Goal: Information Seeking & Learning: Learn about a topic

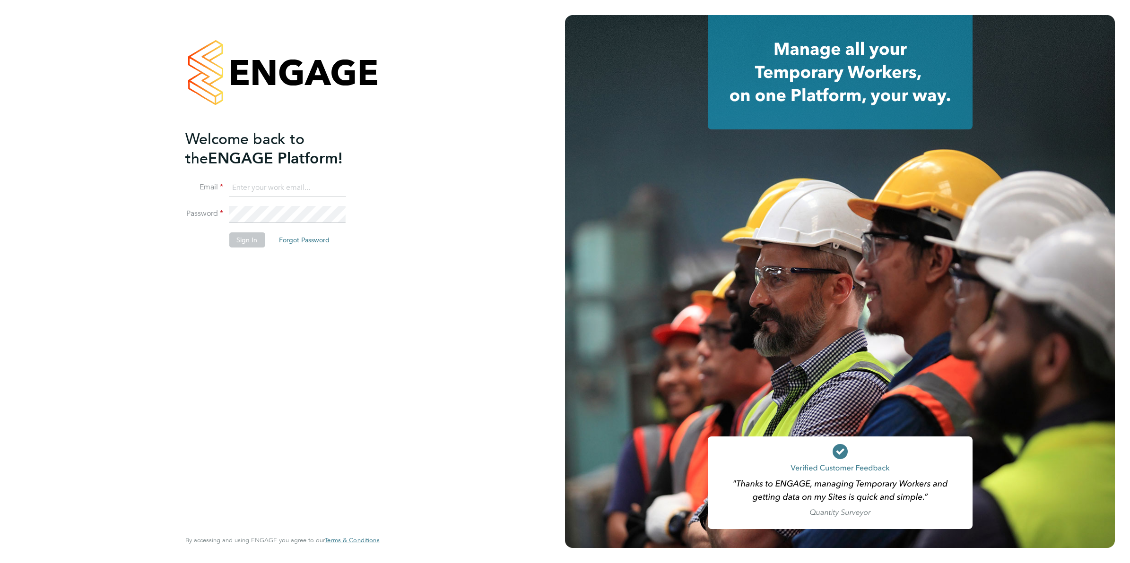
type input "[EMAIL_ADDRESS][DOMAIN_NAME]"
click at [245, 242] on button "Sign In" at bounding box center [247, 240] width 36 height 15
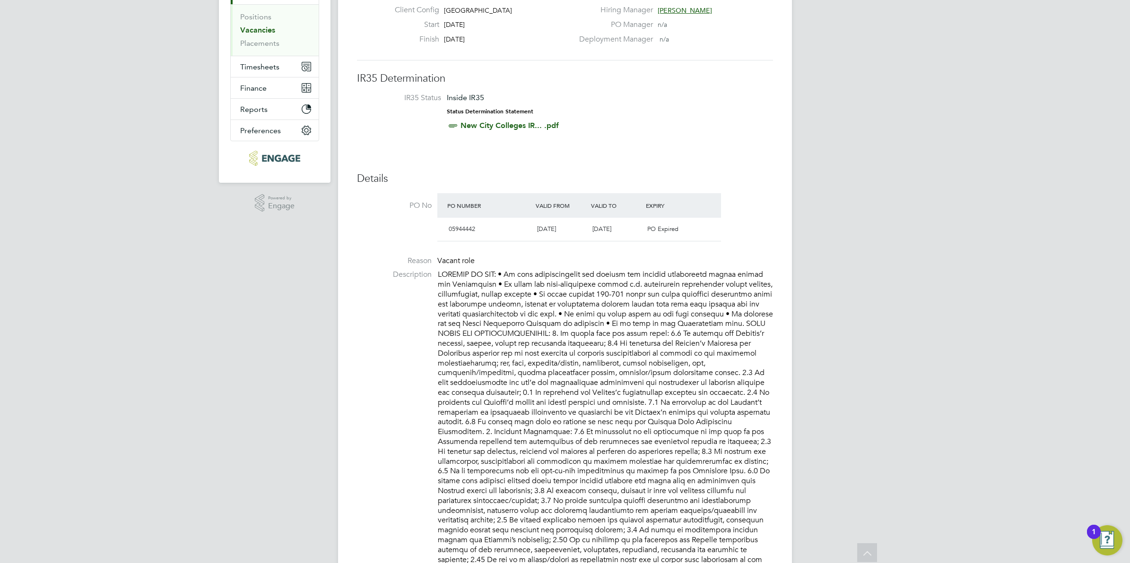
scroll to position [110, 0]
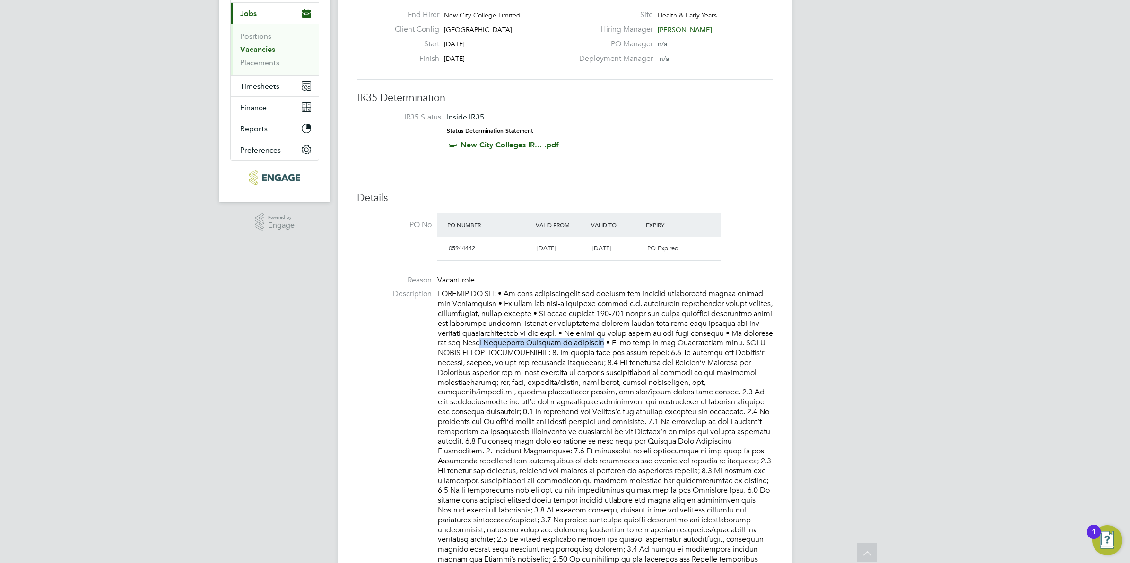
drag, startPoint x: 481, startPoint y: 341, endPoint x: 593, endPoint y: 345, distance: 112.6
drag, startPoint x: 593, startPoint y: 345, endPoint x: 540, endPoint y: 279, distance: 84.7
click at [540, 279] on li "Reason Vacant role" at bounding box center [565, 283] width 416 height 14
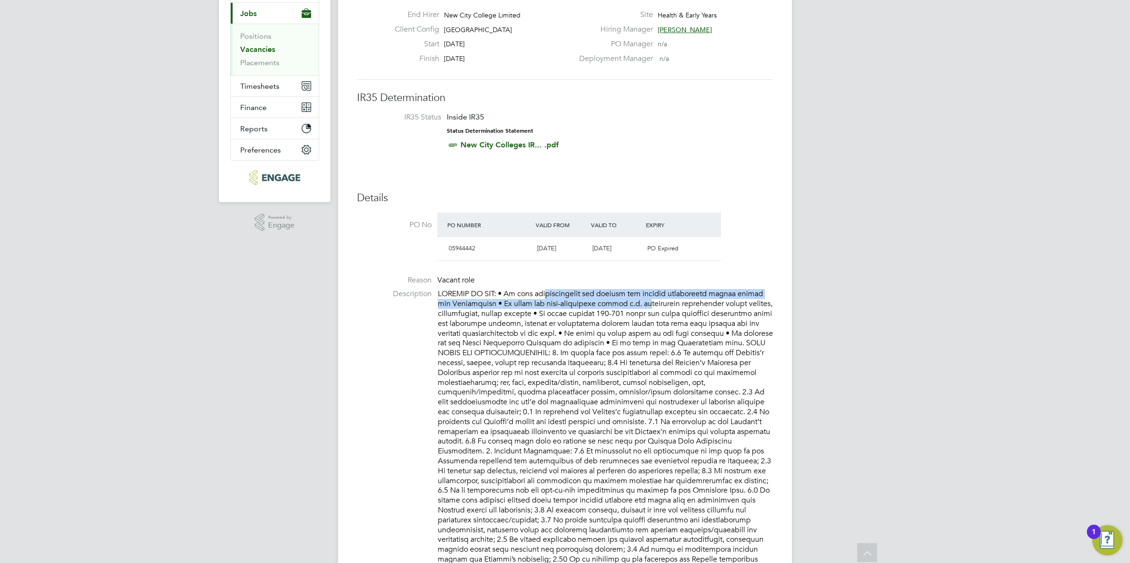
drag, startPoint x: 551, startPoint y: 291, endPoint x: 625, endPoint y: 299, distance: 74.7
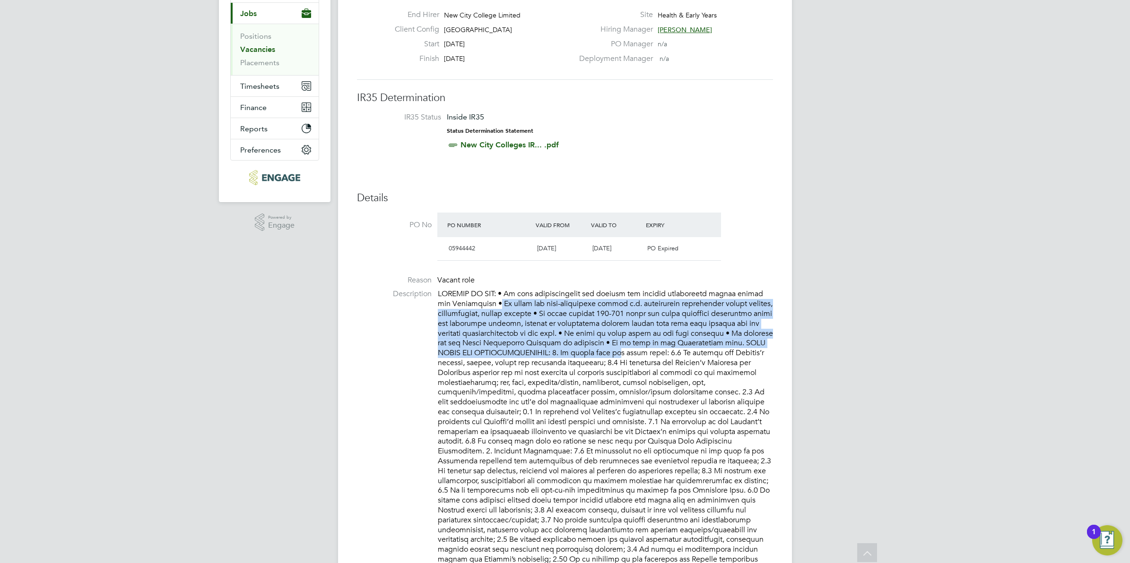
drag, startPoint x: 487, startPoint y: 302, endPoint x: 617, endPoint y: 351, distance: 139.0
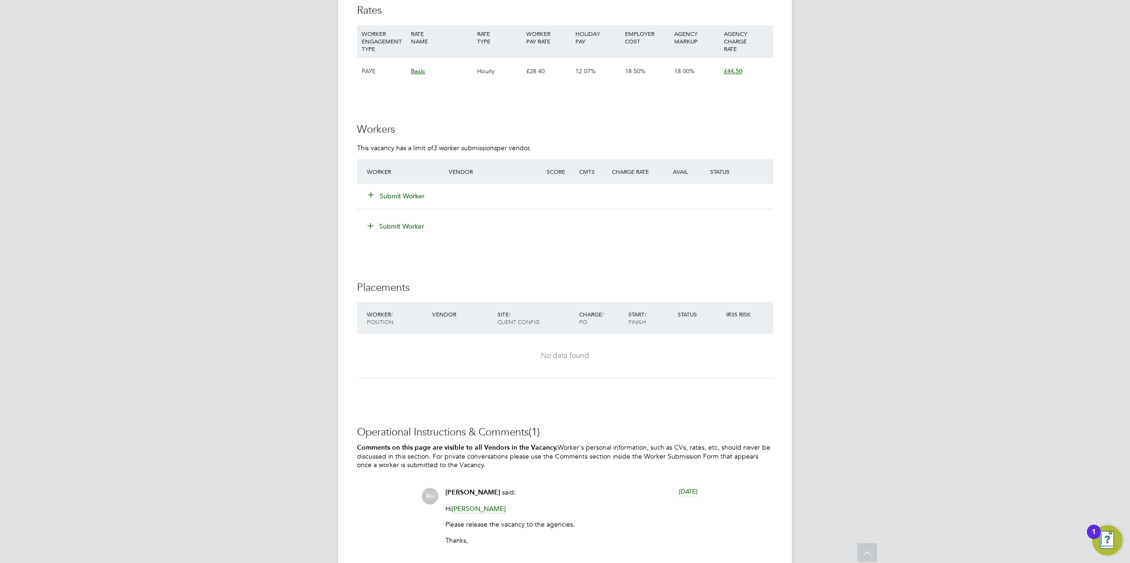
scroll to position [1182, 0]
